Goal: Transaction & Acquisition: Purchase product/service

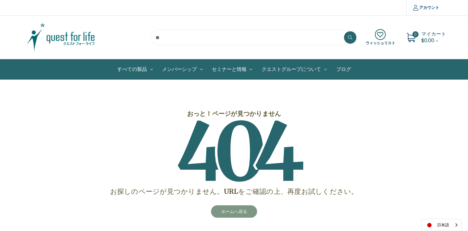
click at [228, 216] on link "ホームへ戻る" at bounding box center [234, 211] width 46 height 12
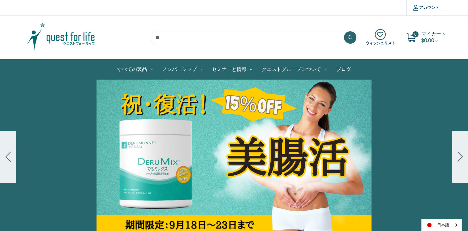
scroll to position [31, 0]
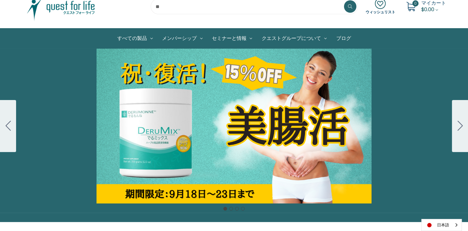
click at [458, 123] on icon "Go to slide 2" at bounding box center [460, 126] width 5 height 10
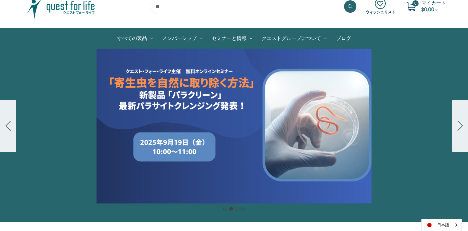
click at [458, 123] on icon "Go to slide 3" at bounding box center [460, 126] width 5 height 10
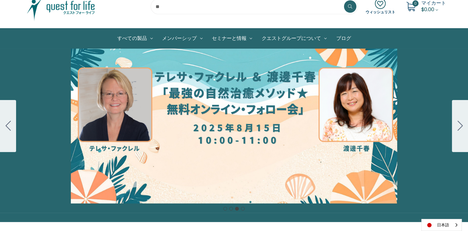
click at [458, 123] on icon "Go to slide 4" at bounding box center [460, 126] width 5 height 10
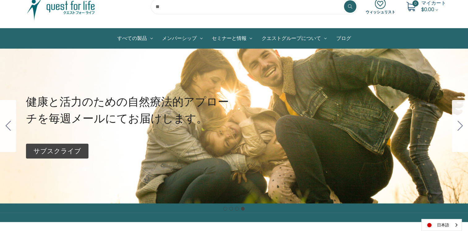
click at [458, 123] on icon "Go to slide 1" at bounding box center [460, 126] width 5 height 10
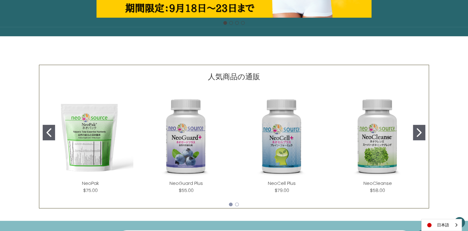
scroll to position [62, 0]
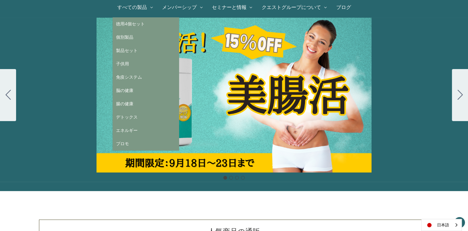
click at [124, 7] on link "すべての製品" at bounding box center [135, 8] width 45 height 20
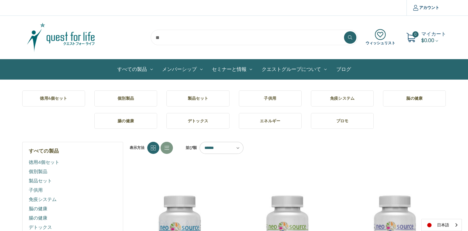
click at [193, 98] on h5 "製品セット" at bounding box center [198, 98] width 53 height 6
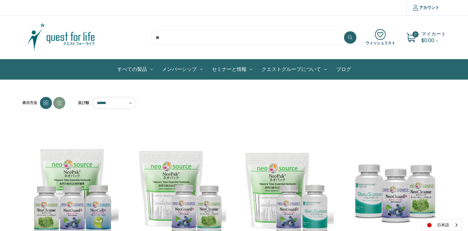
click at [72, 41] on img at bounding box center [60, 37] width 77 height 31
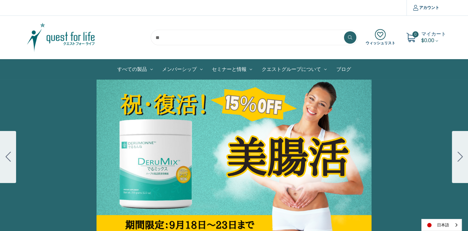
click at [227, 154] on div "Carousel Title Add a description for your carousel slide. You can use this to p…" at bounding box center [234, 157] width 468 height 155
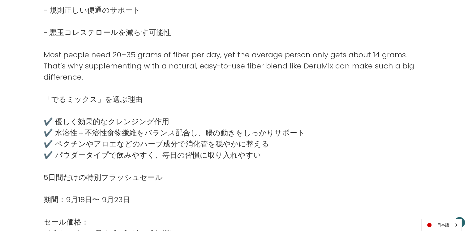
scroll to position [495, 0]
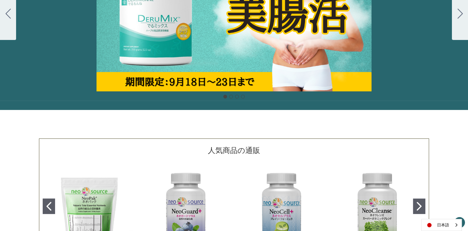
scroll to position [31, 0]
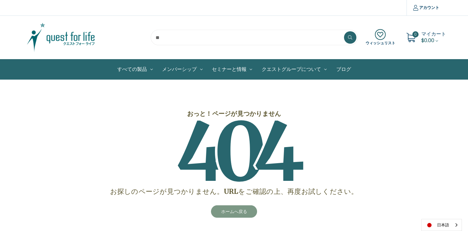
click at [238, 213] on link "ホームへ戻る" at bounding box center [234, 211] width 46 height 12
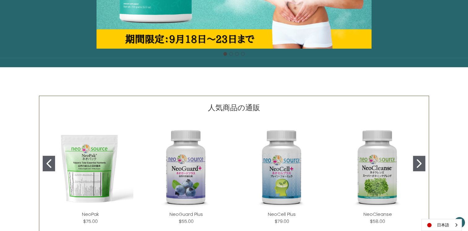
scroll to position [31, 0]
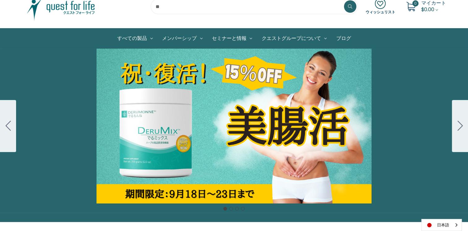
click at [64, 11] on img at bounding box center [60, 6] width 77 height 31
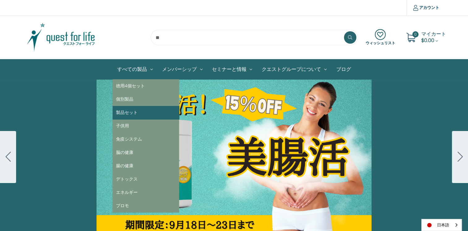
click at [129, 111] on link "製品セット" at bounding box center [146, 112] width 67 height 13
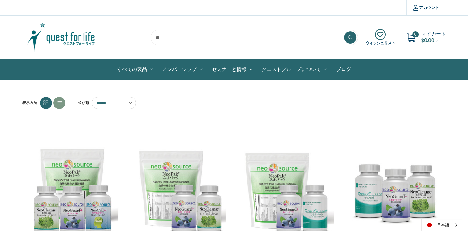
click at [77, 42] on img at bounding box center [60, 37] width 77 height 31
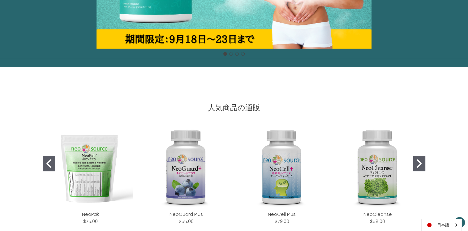
scroll to position [93, 0]
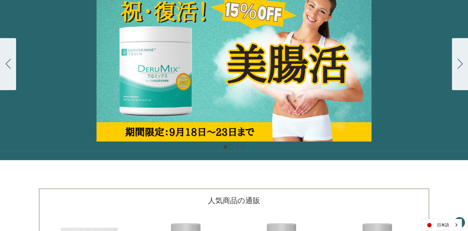
click at [228, 103] on div "Carousel Title Add a description for your carousel slide. You can use this to p…" at bounding box center [234, 64] width 468 height 155
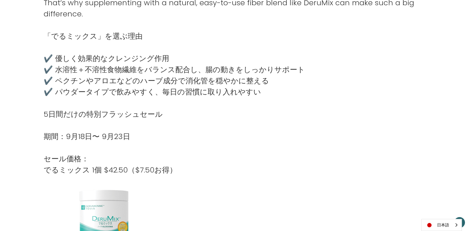
scroll to position [588, 0]
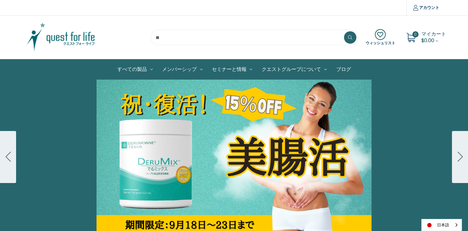
click at [41, 37] on img at bounding box center [60, 37] width 77 height 31
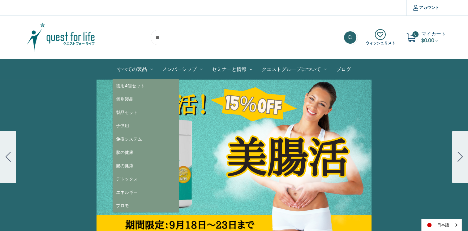
click at [152, 64] on link "すべての製品" at bounding box center [135, 69] width 45 height 20
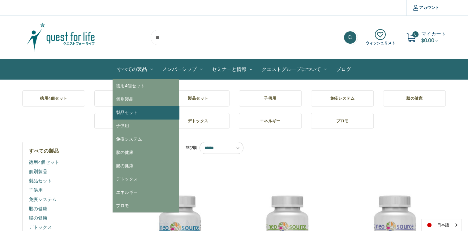
click at [144, 117] on link "製品セット" at bounding box center [146, 112] width 67 height 13
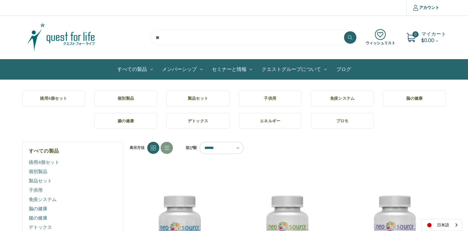
click at [70, 45] on img at bounding box center [60, 37] width 77 height 31
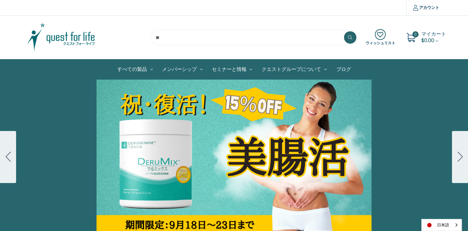
click at [265, 198] on div "Carousel Title Add a description for your carousel slide. You can use this to p…" at bounding box center [234, 157] width 468 height 155
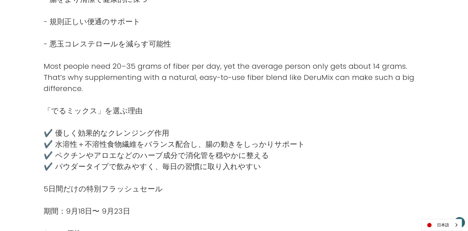
scroll to position [433, 0]
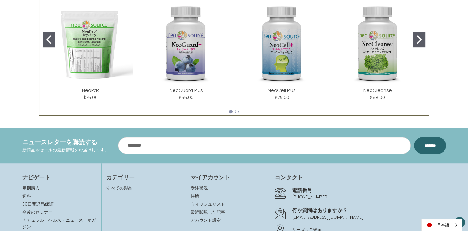
scroll to position [217, 0]
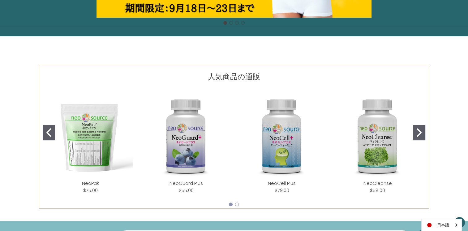
click at [418, 135] on icon "Go to slide 2" at bounding box center [419, 132] width 5 height 9
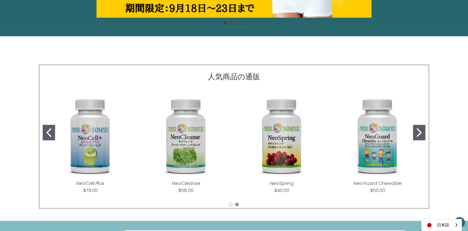
click at [418, 135] on icon "Go to slide 2" at bounding box center [419, 132] width 5 height 9
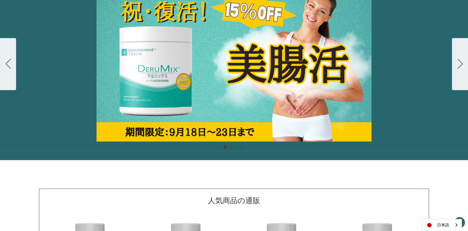
click at [259, 137] on div "Carousel Title Add a description for your carousel slide. You can use this to p…" at bounding box center [234, 64] width 468 height 155
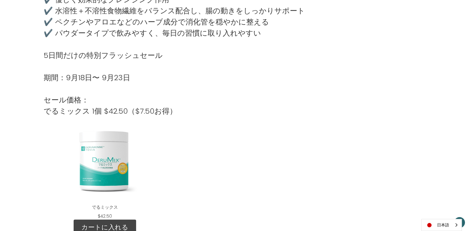
scroll to position [681, 0]
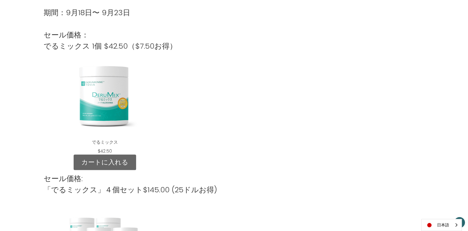
click at [123, 162] on link "カートに入れる" at bounding box center [105, 162] width 63 height 15
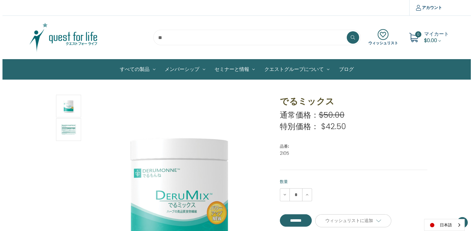
scroll to position [124, 0]
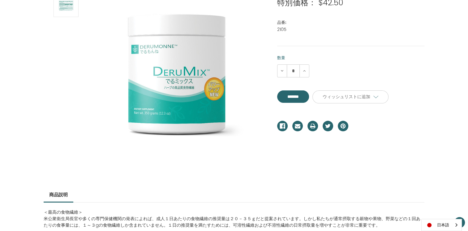
click at [308, 106] on div "**********" at bounding box center [294, 98] width 35 height 17
click at [307, 97] on input "**********" at bounding box center [293, 96] width 32 height 12
type input "*******"
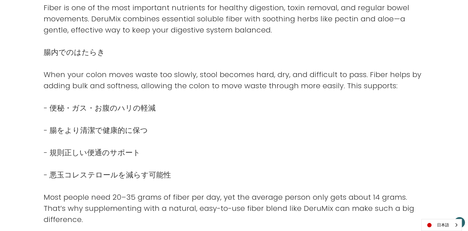
scroll to position [340, 0]
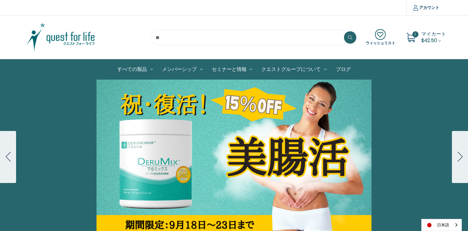
scroll to position [93, 0]
